Goal: Communication & Community: Answer question/provide support

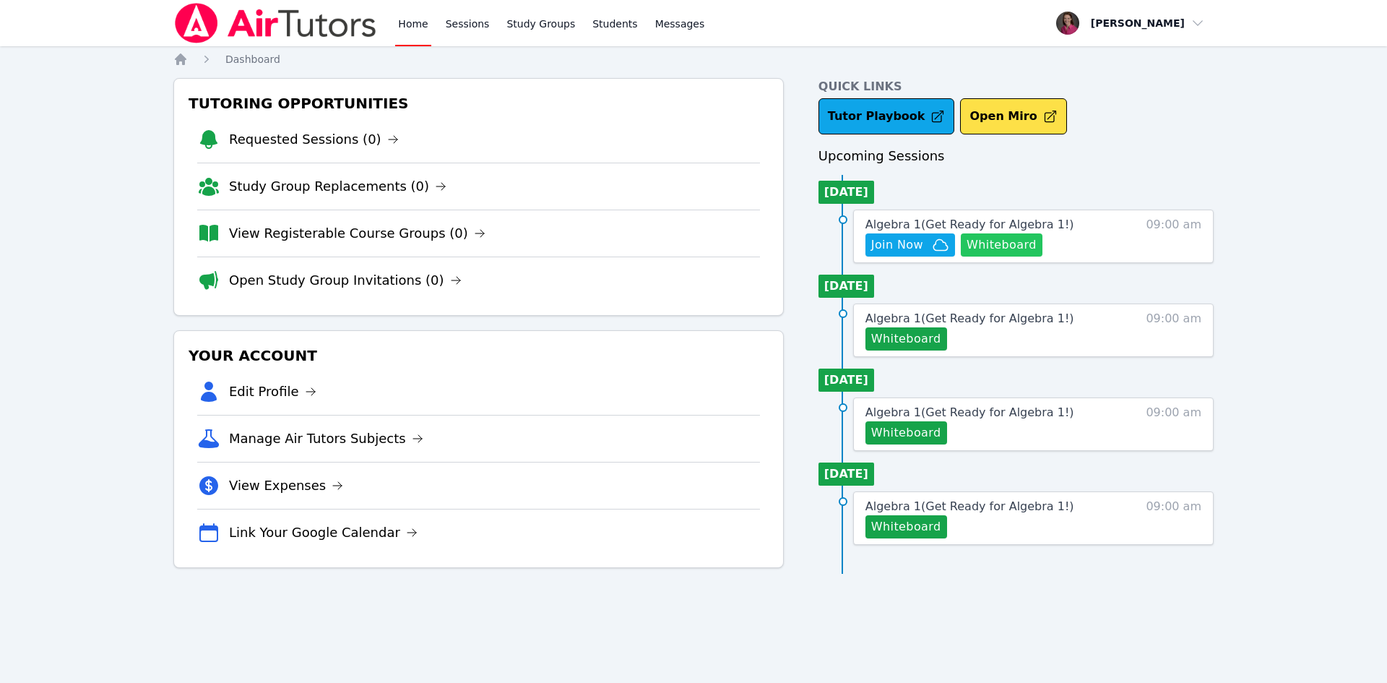
click at [1011, 250] on button "Whiteboard" at bounding box center [1002, 244] width 82 height 23
click at [898, 244] on span "Join Now" at bounding box center [897, 244] width 52 height 17
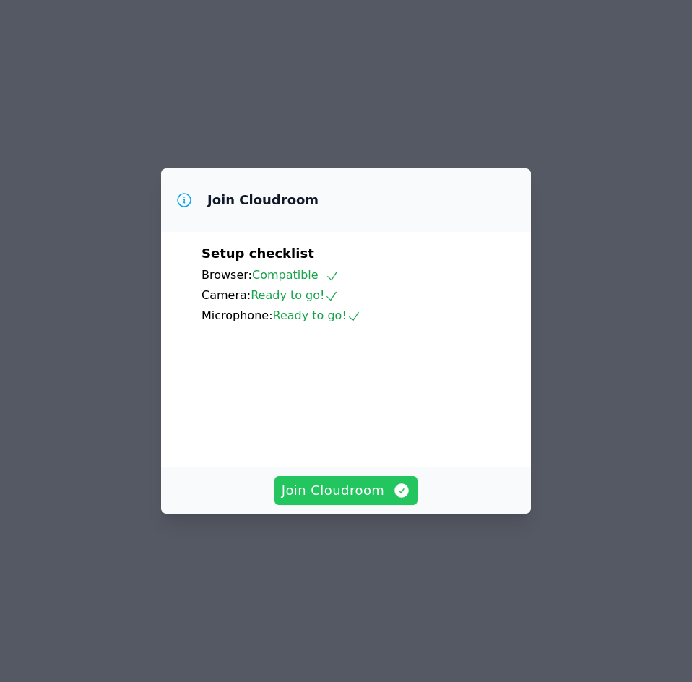
click at [371, 501] on span "Join Cloudroom" at bounding box center [346, 490] width 129 height 20
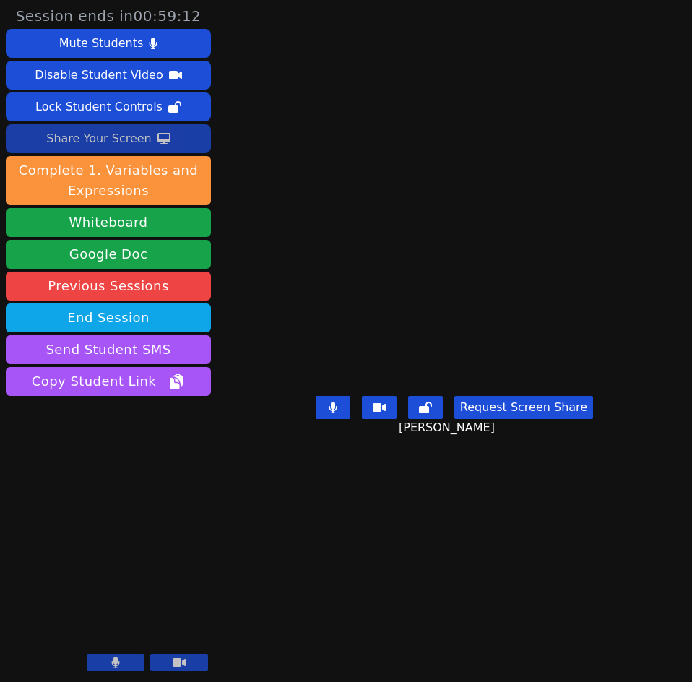
click at [116, 141] on div "Share Your Screen" at bounding box center [98, 138] width 105 height 23
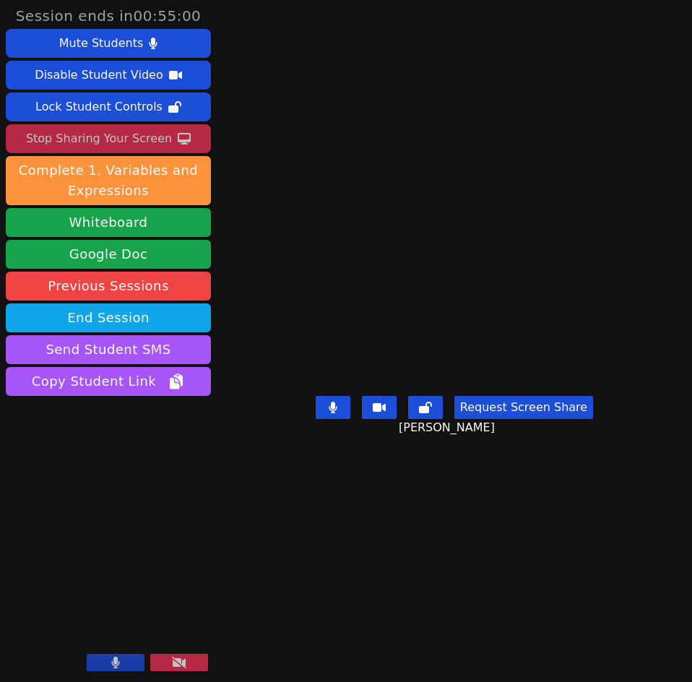
click at [170, 667] on button at bounding box center [179, 662] width 58 height 17
